Goal: Browse casually

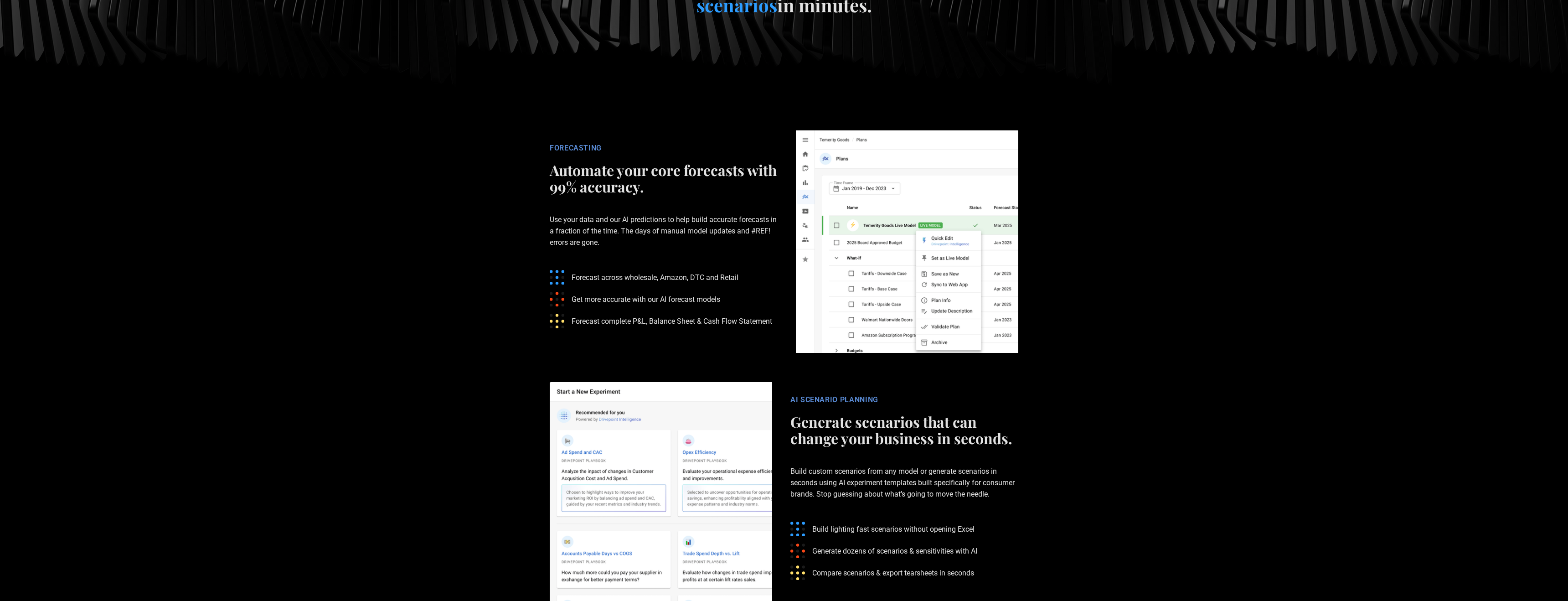
scroll to position [1636, 0]
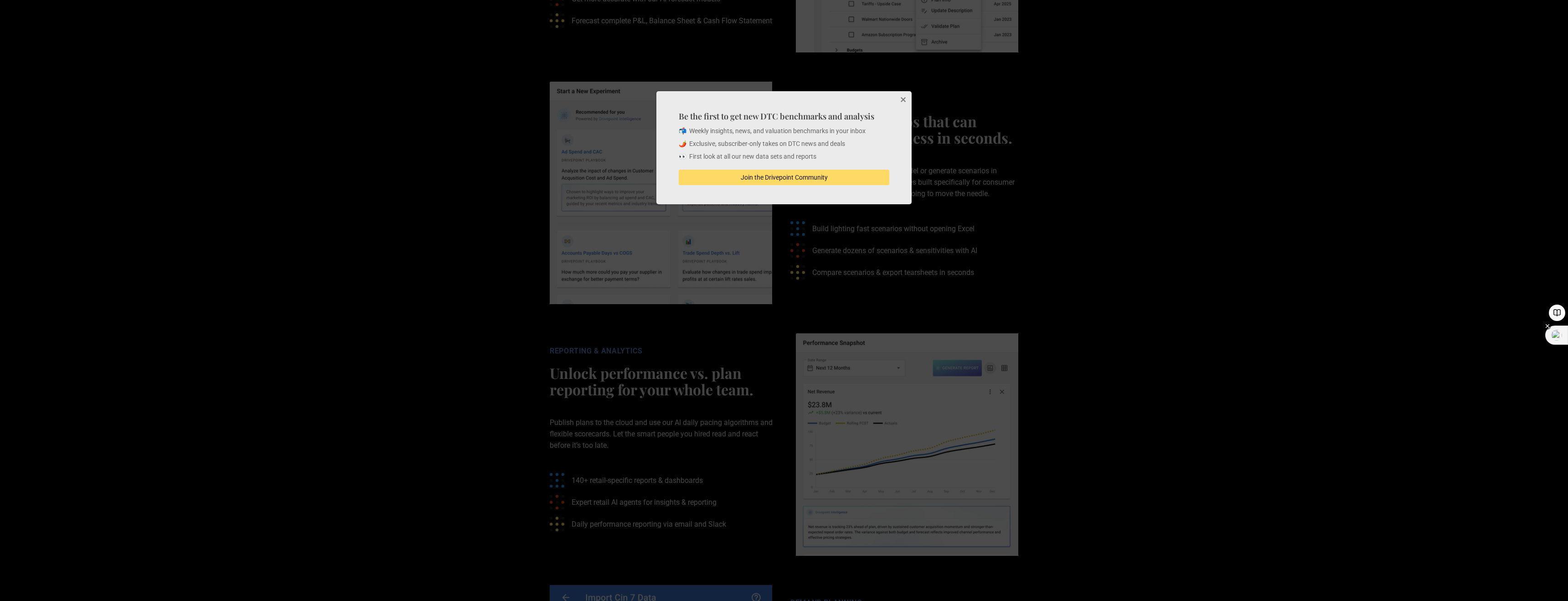
drag, startPoint x: 1556, startPoint y: 442, endPoint x: 1553, endPoint y: 334, distance: 108.0
click at [1553, 334] on img at bounding box center [1557, 335] width 11 height 11
click at [1553, 334] on img at bounding box center [1557, 334] width 11 height 11
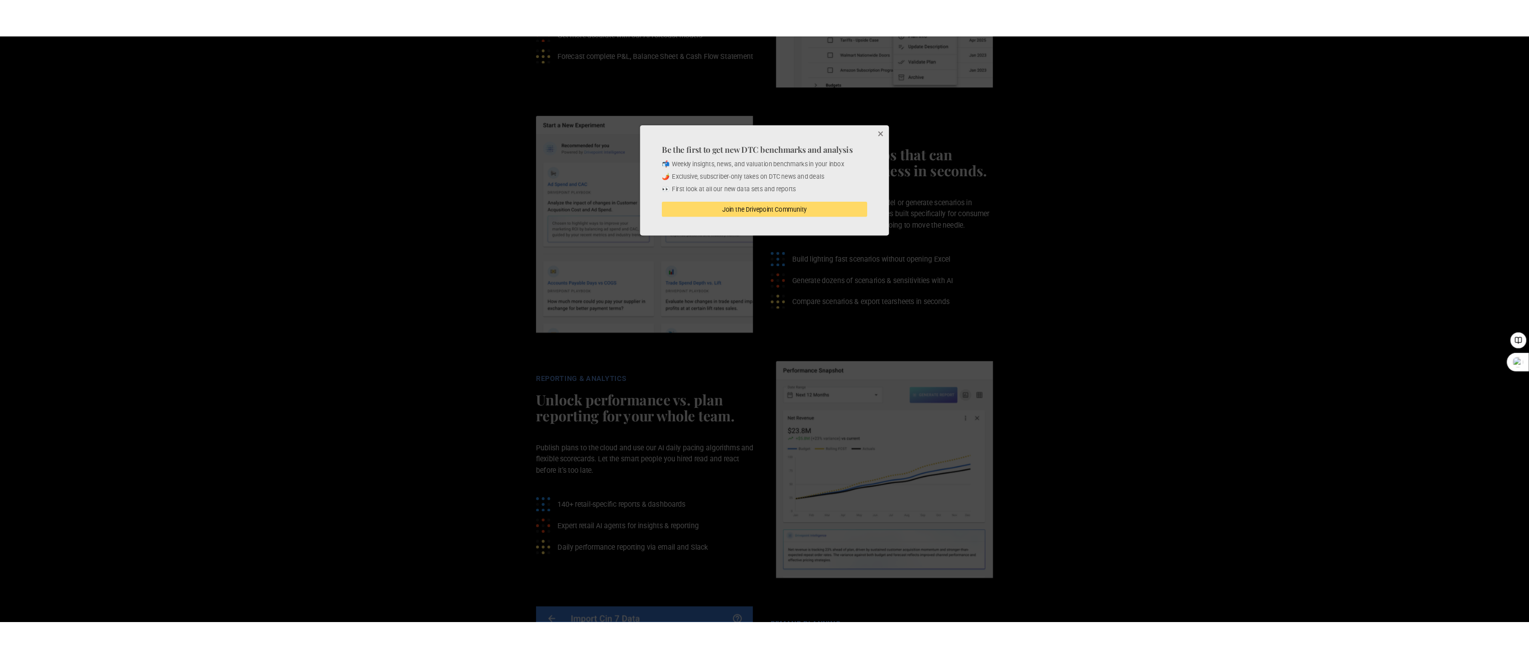
scroll to position [1804, 0]
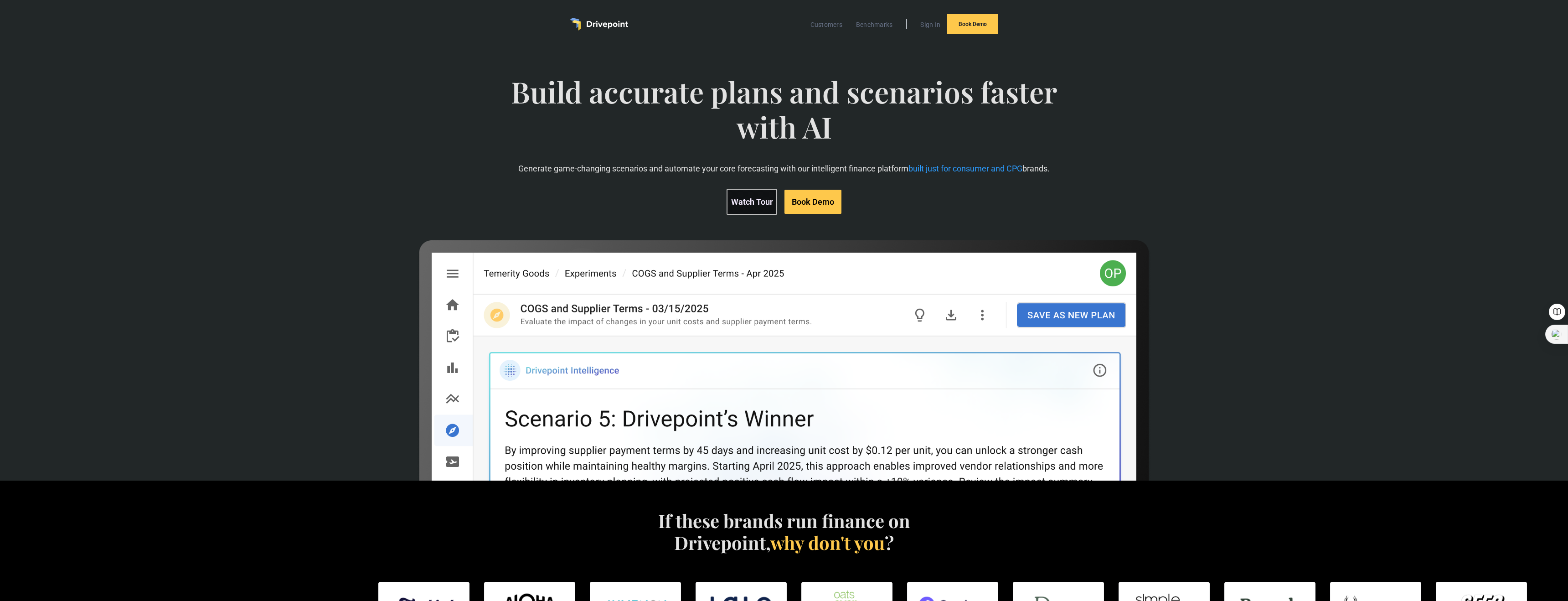
click at [1395, 332] on img at bounding box center [1557, 334] width 11 height 11
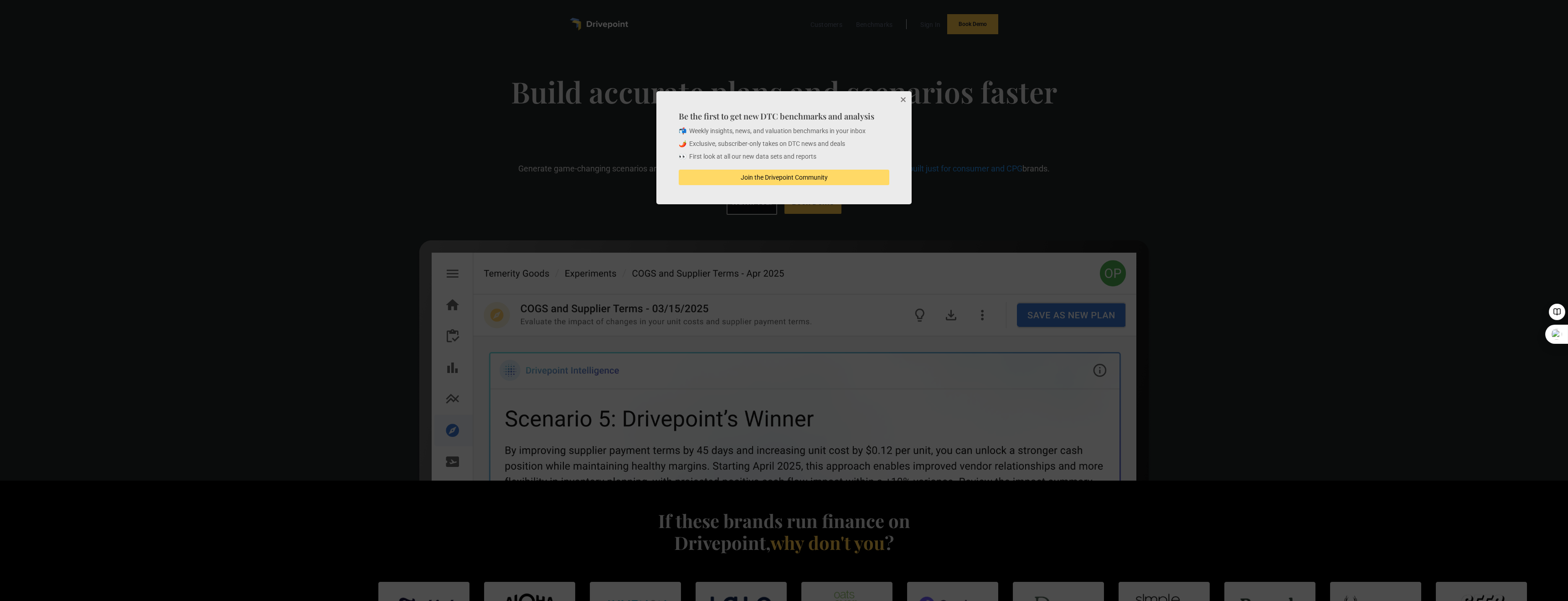
click at [904, 97] on button "Close" at bounding box center [903, 100] width 18 height 18
